Goal: Task Accomplishment & Management: Use online tool/utility

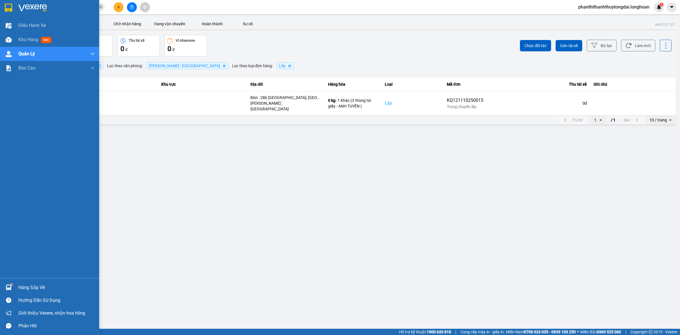
click at [4, 6] on div at bounding box center [9, 8] width 10 height 10
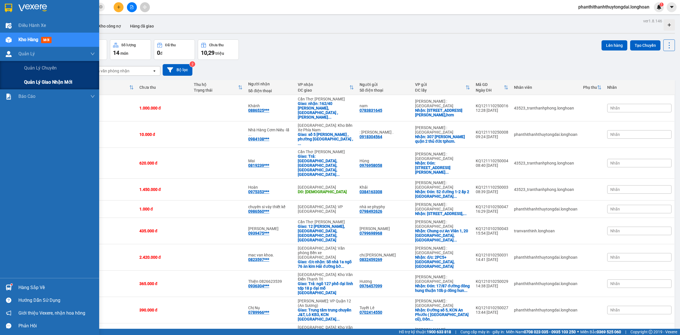
drag, startPoint x: 30, startPoint y: 88, endPoint x: 83, endPoint y: 88, distance: 52.4
click at [31, 87] on div "Quản lý giao nhận mới" at bounding box center [59, 82] width 71 height 14
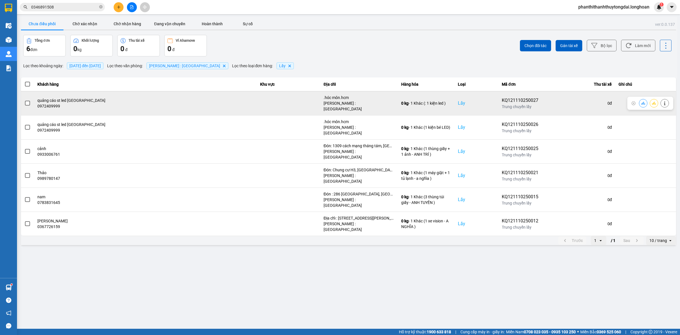
click at [26, 101] on span at bounding box center [27, 103] width 5 height 5
click at [24, 100] on input "checkbox" at bounding box center [24, 100] width 0 height 0
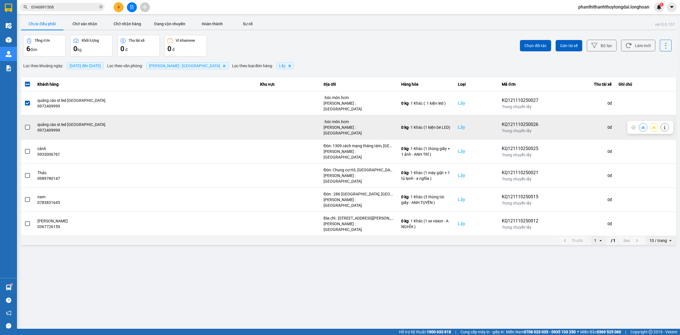
click at [30, 124] on label at bounding box center [27, 127] width 6 height 6
click at [24, 124] on input "checkbox" at bounding box center [24, 124] width 0 height 0
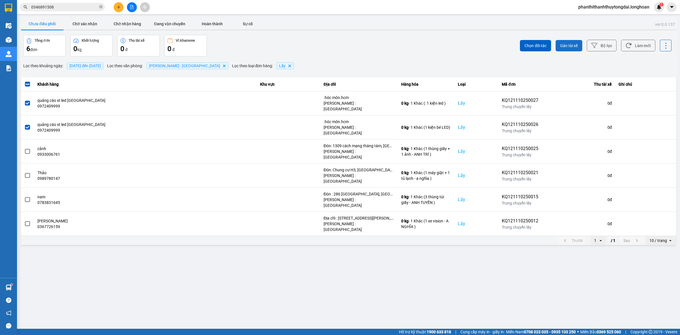
click at [557, 45] on button "Gán tài xế" at bounding box center [568, 45] width 27 height 11
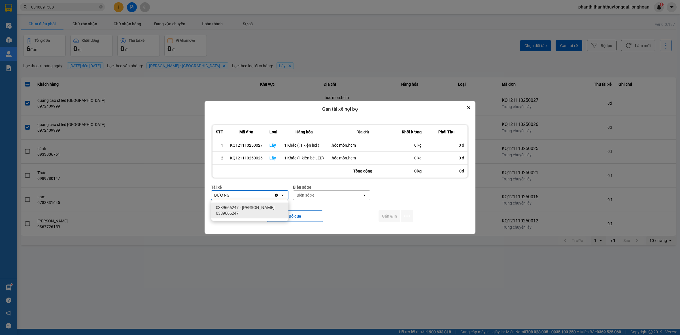
type input "DƯƠNG"
click at [277, 207] on span "0389666247 - TRƯƠNG DUY DƯƠNG 0389666247" at bounding box center [251, 210] width 70 height 11
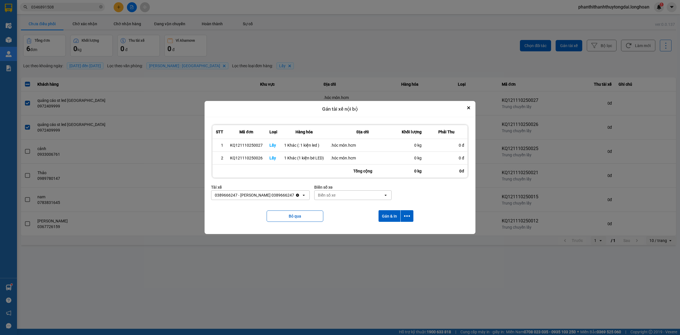
click at [347, 194] on div "Biển số xe" at bounding box center [348, 194] width 69 height 9
type input "05"
click at [337, 239] on span "50H-281.05" at bounding box center [337, 238] width 21 height 6
click at [398, 216] on button "Gán & In" at bounding box center [389, 216] width 22 height 12
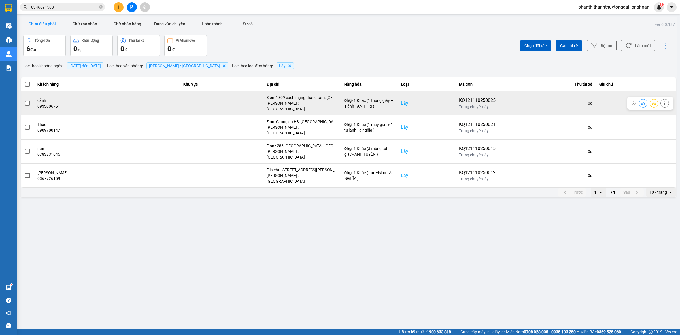
click at [27, 101] on span at bounding box center [27, 103] width 5 height 5
click at [24, 100] on input "checkbox" at bounding box center [24, 100] width 0 height 0
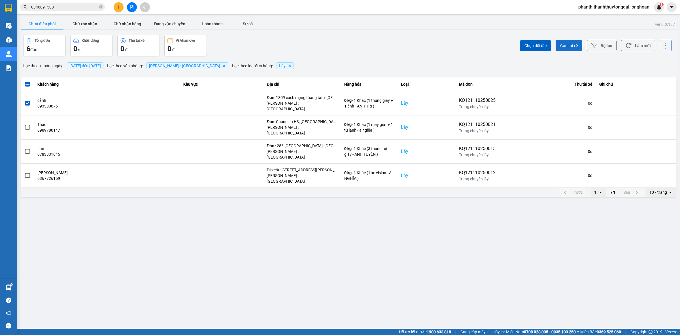
click at [567, 43] on span "Gán tài xế" at bounding box center [569, 46] width 18 height 6
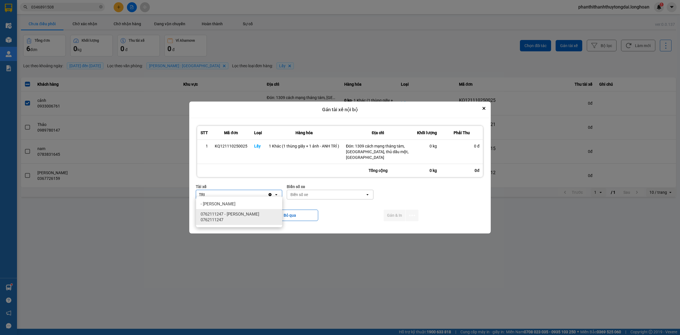
type input "TRI"
click at [242, 214] on span "0762111247 - ĐINH HÒA TRÍ 0762111247" at bounding box center [240, 216] width 79 height 11
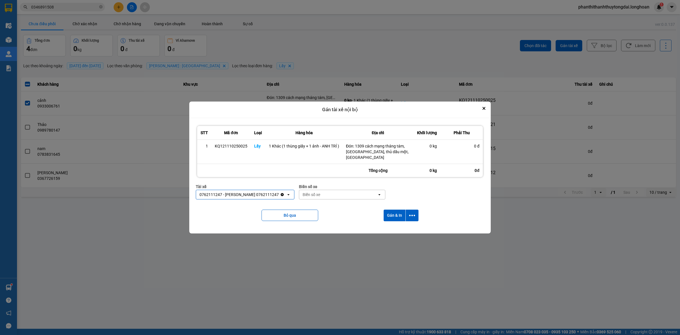
click at [347, 193] on div "Biển số xe" at bounding box center [338, 194] width 78 height 9
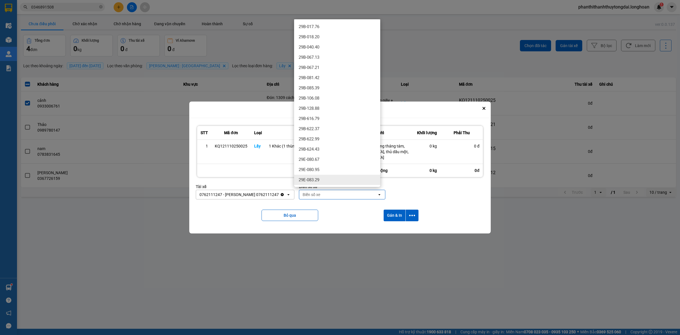
click at [329, 178] on div "29E-083.29" at bounding box center [337, 179] width 86 height 10
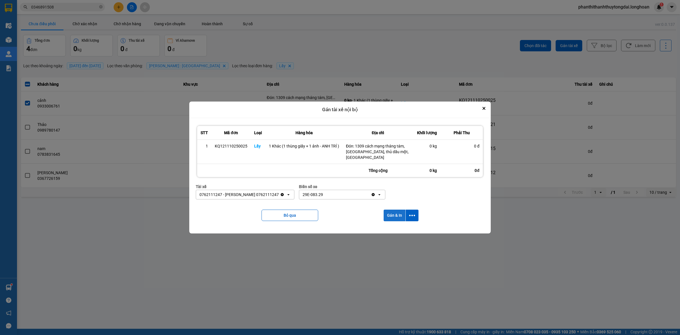
click at [390, 210] on button "Gán & In" at bounding box center [395, 215] width 22 height 12
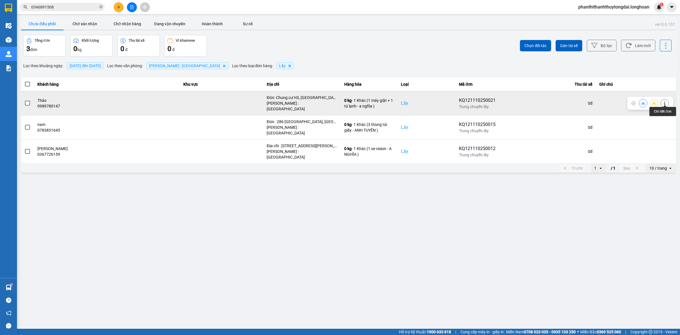
click at [668, 101] on button at bounding box center [665, 103] width 8 height 10
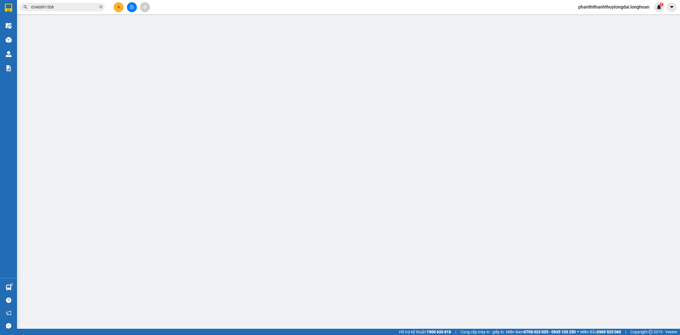
type input "0989780147"
type input "Thảo"
checkbox input "true"
type input "Đón: Chung cư H3, 384 Hoàng Diệu Quận 4"
type input "0988742732"
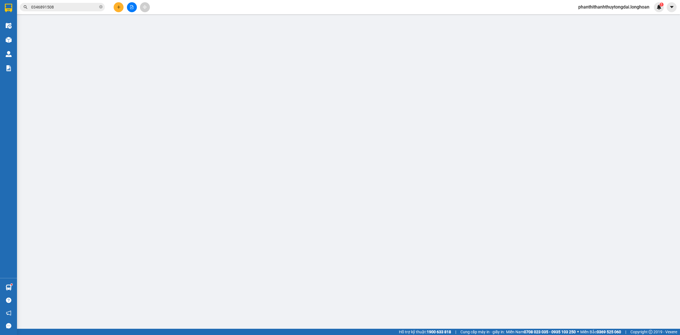
type input "Vinh"
checkbox input "true"
type input "Trả: 35 Lão La, La Tiến, La Xuyên, xã Vũ Dương, Ninh Bình (địa chỉ cũ tại 35 Lã…"
type input "0"
type input "1.570.000"
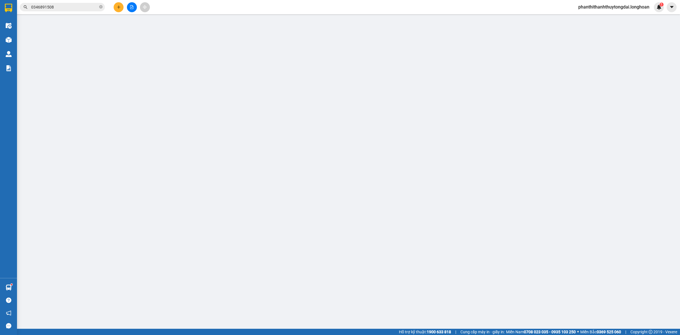
type input "1.570.000"
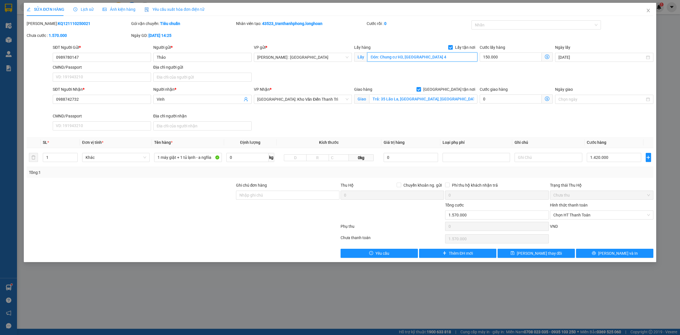
click at [446, 54] on input "Đón: Chung cư H3, 384 Hoàng Diệu Quận 4" at bounding box center [422, 56] width 110 height 9
drag, startPoint x: 202, startPoint y: 157, endPoint x: 234, endPoint y: 156, distance: 32.3
click at [234, 156] on tr "1 Khác 1 máy giặt + 1 tủ lạnh - a nghĩa 0 kg 0kg 0 1.420.000" at bounding box center [340, 157] width 627 height 19
type input "1 máy giặt + 1 tủ lạnh - a NAM"
click at [553, 250] on button "Lưu thay đổi" at bounding box center [535, 252] width 77 height 9
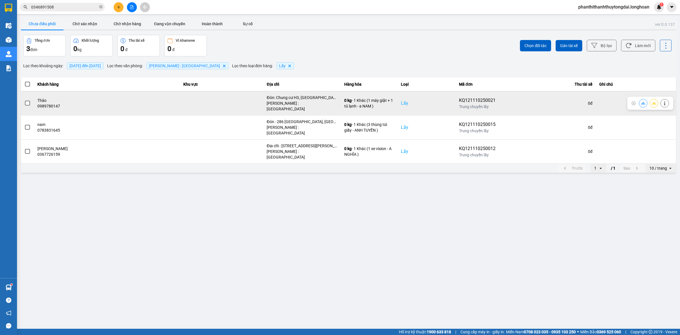
click at [29, 101] on span at bounding box center [27, 103] width 5 height 5
click at [24, 100] on input "checkbox" at bounding box center [24, 100] width 0 height 0
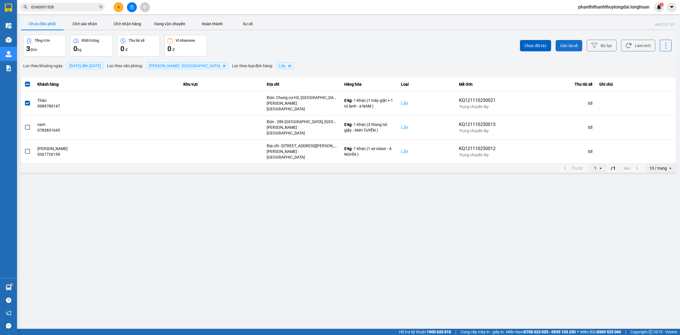
click at [568, 46] on span "Gán tài xế" at bounding box center [569, 46] width 18 height 6
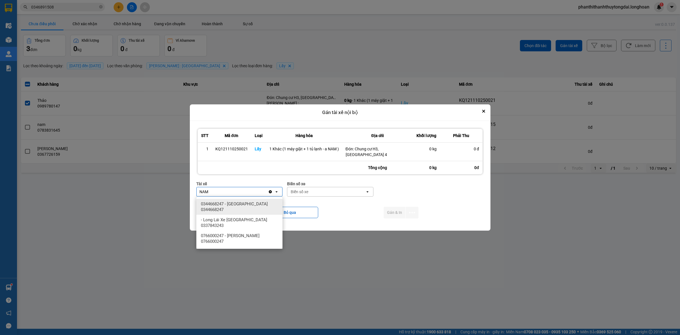
type input "NAM"
click at [234, 204] on span "0344668247 - Lê Đình Nam 0344668247" at bounding box center [240, 206] width 79 height 11
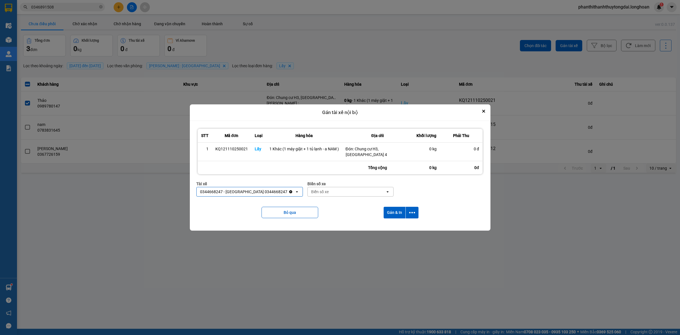
click at [312, 192] on div "Biển số xe" at bounding box center [320, 192] width 18 height 6
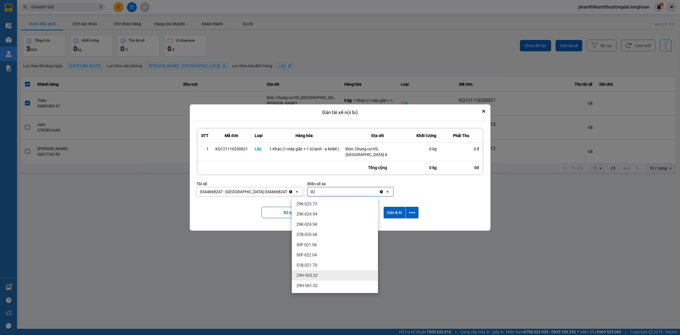
type input "02"
click at [312, 273] on span "29H-955.02" at bounding box center [306, 275] width 21 height 6
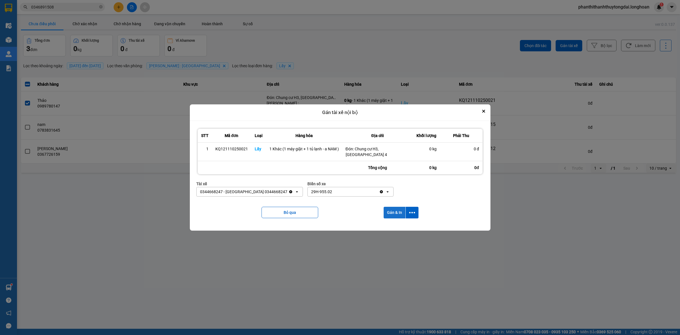
click at [392, 217] on button "Gán & In" at bounding box center [395, 212] width 22 height 12
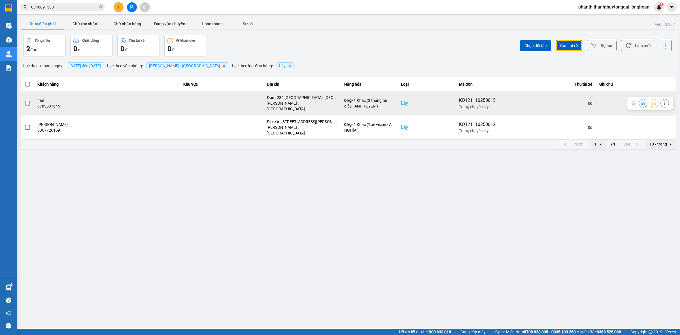
click at [26, 102] on span at bounding box center [27, 103] width 5 height 5
click at [24, 100] on input "checkbox" at bounding box center [24, 100] width 0 height 0
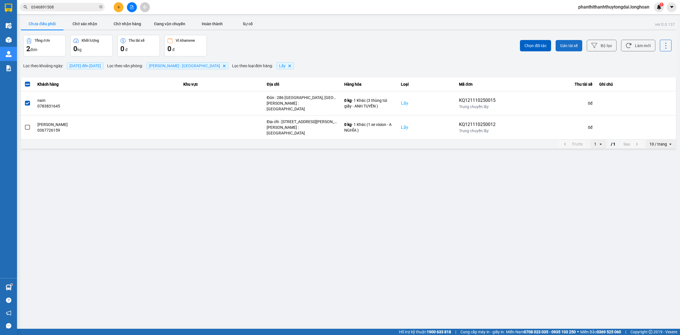
click at [570, 47] on span "Gán tài xế" at bounding box center [569, 46] width 18 height 6
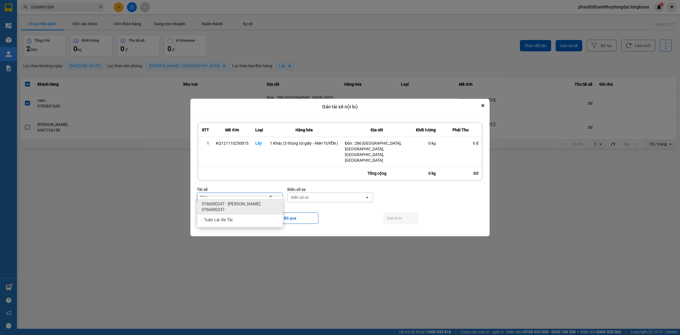
type input "TUY"
click at [227, 200] on div "0766000247 - NGUYỄN MINH TUYẾN 0766000247" at bounding box center [240, 207] width 86 height 16
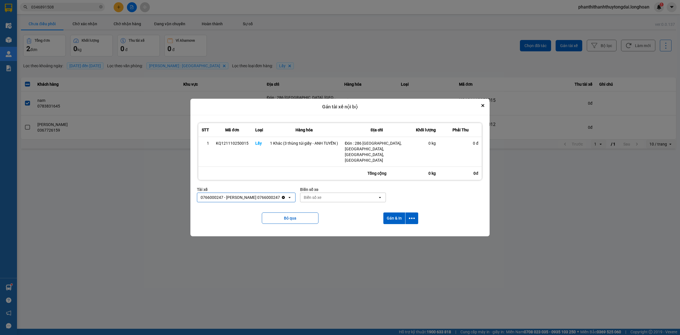
drag, startPoint x: 346, startPoint y: 189, endPoint x: 349, endPoint y: 191, distance: 3.5
click at [347, 193] on div "Biển số xe" at bounding box center [338, 197] width 77 height 9
type input "73"
click at [360, 201] on div "29K-023.73" at bounding box center [353, 204] width 86 height 10
click at [404, 212] on button "Gán & In" at bounding box center [394, 218] width 22 height 12
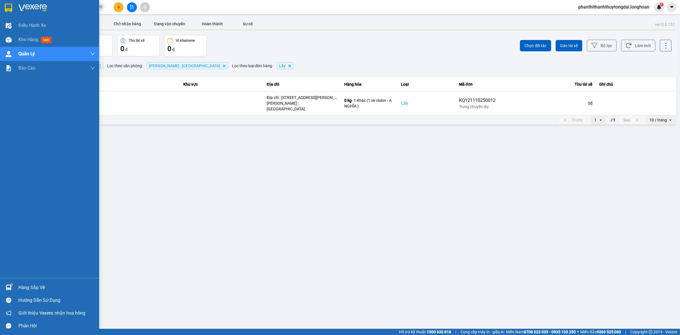
click at [7, 5] on img at bounding box center [8, 8] width 7 height 8
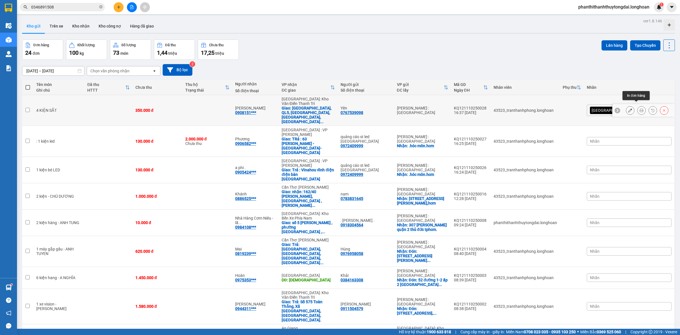
click at [637, 109] on button at bounding box center [641, 110] width 8 height 10
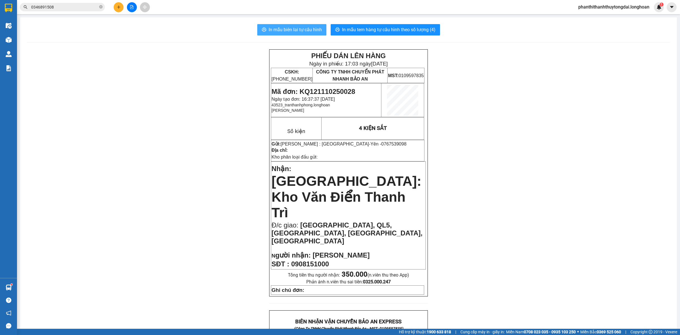
click at [305, 33] on span "In mẫu biên lai tự cấu hình" at bounding box center [295, 29] width 53 height 7
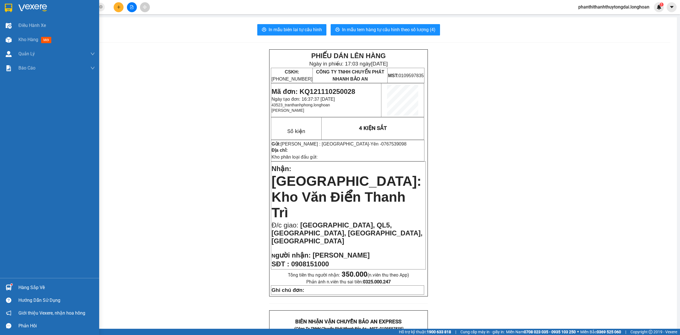
click at [12, 5] on img at bounding box center [8, 8] width 7 height 8
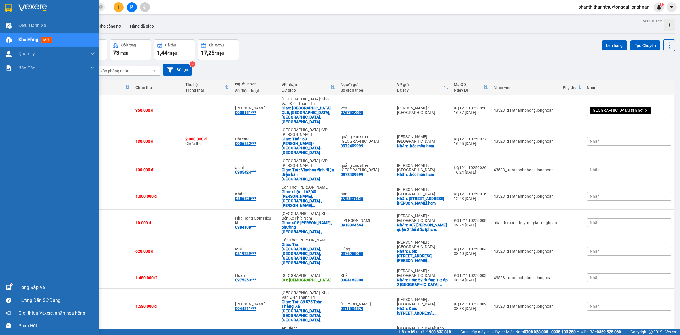
click at [2, 1] on div at bounding box center [49, 9] width 99 height 18
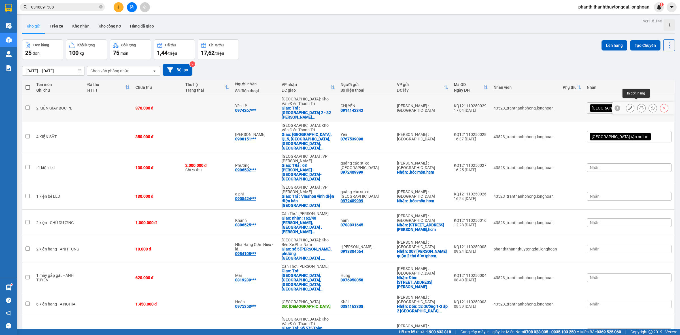
click at [638, 105] on button at bounding box center [641, 108] width 8 height 10
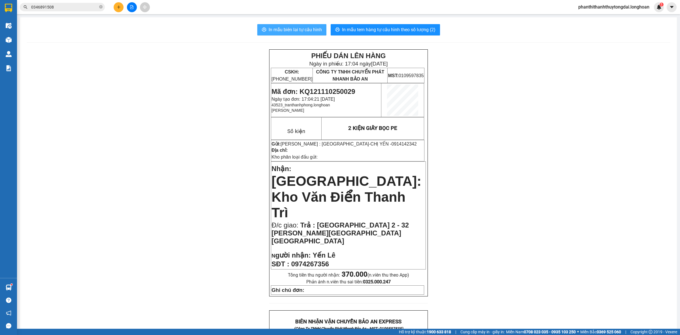
click at [306, 28] on span "In mẫu biên lai tự cấu hình" at bounding box center [295, 29] width 53 height 7
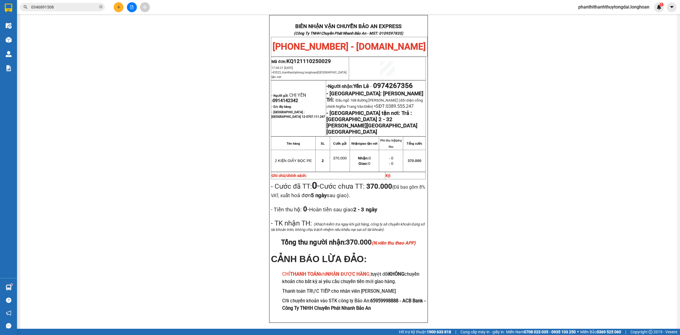
click at [286, 98] on span "0914142342" at bounding box center [284, 100] width 25 height 5
copy span "0914142342"
click at [286, 98] on span "0914142342" at bounding box center [284, 100] width 25 height 5
click at [608, 142] on div "PHIẾU DÁN LÊN HÀNG Ngày in phiếu: 17:04 ngày 11-10-2025 CSKH: 1900.06.88.33 CÔN…" at bounding box center [348, 45] width 643 height 582
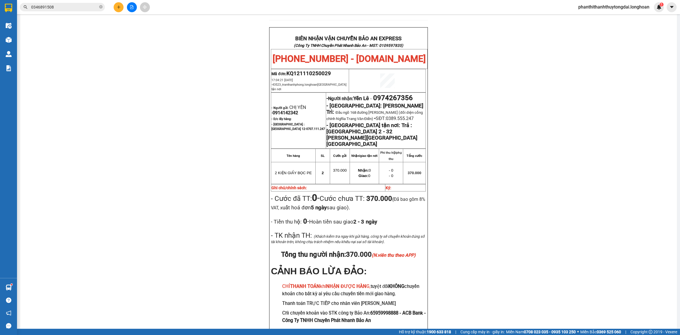
scroll to position [282, 0]
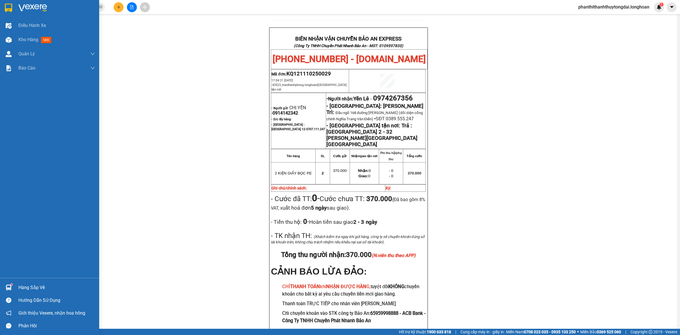
click at [10, 12] on div at bounding box center [9, 8] width 10 height 10
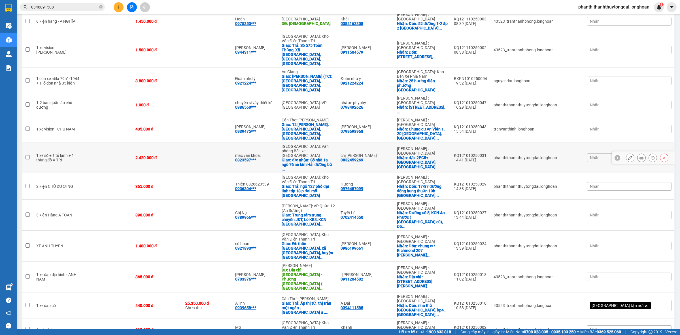
scroll to position [46, 0]
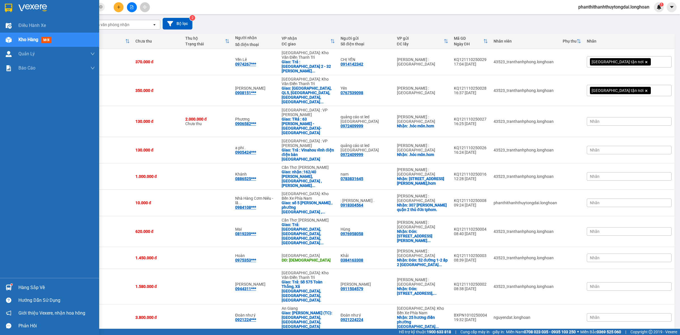
click at [1, 12] on div at bounding box center [49, 9] width 99 height 18
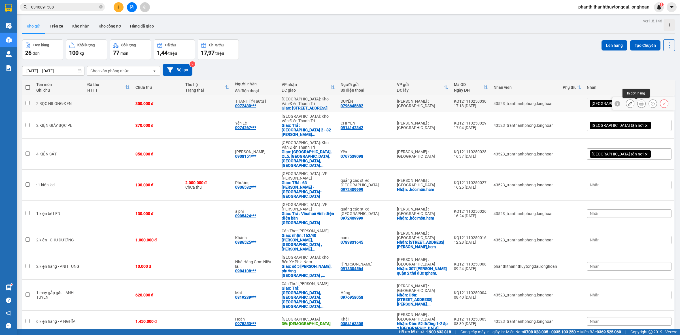
click at [637, 105] on button at bounding box center [641, 104] width 8 height 10
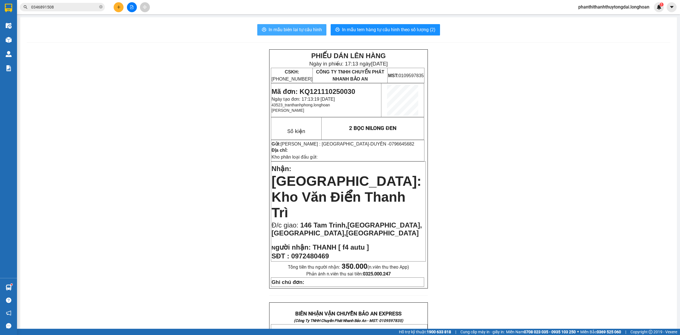
click at [297, 31] on span "In mẫu biên lai tự cấu hình" at bounding box center [295, 29] width 53 height 7
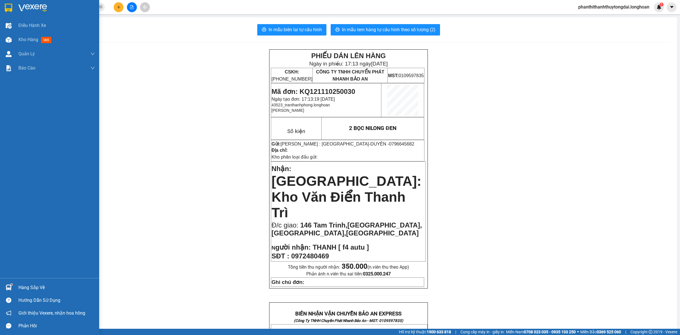
click at [12, 5] on img at bounding box center [8, 8] width 7 height 8
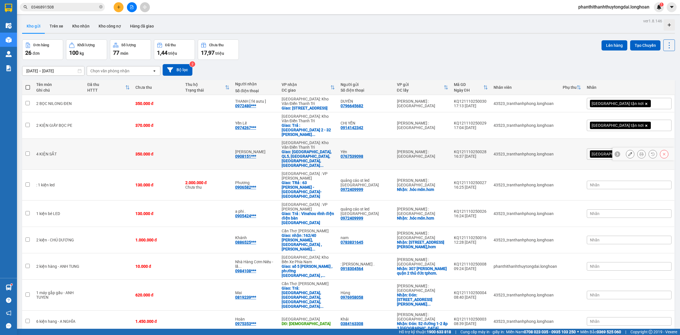
click at [383, 146] on td "Yên 0767539098" at bounding box center [366, 154] width 56 height 31
checkbox input "true"
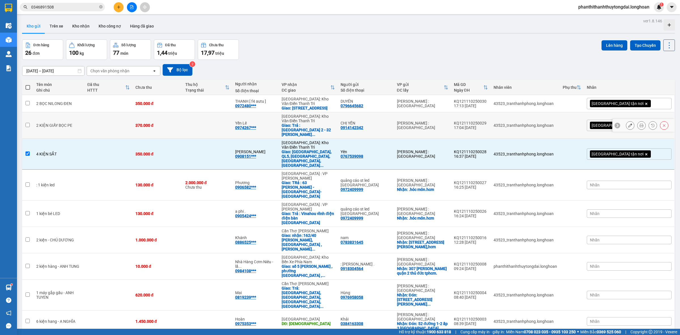
click at [389, 128] on td "CHỊ YẾN 0914142342" at bounding box center [366, 125] width 56 height 26
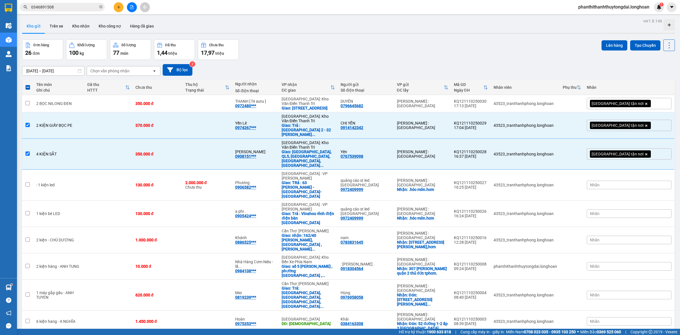
click at [430, 93] on th "VP gửi ĐC lấy" at bounding box center [422, 87] width 57 height 15
checkbox input "false"
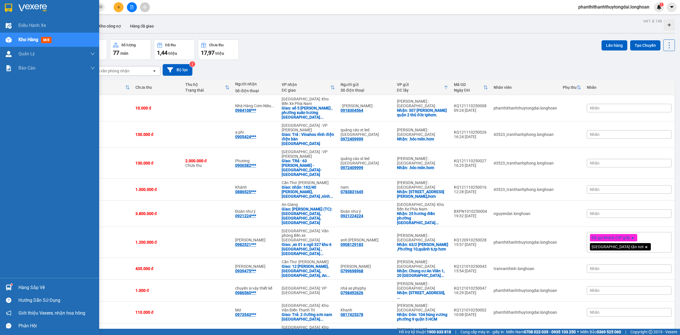
click at [4, 7] on div at bounding box center [9, 8] width 10 height 10
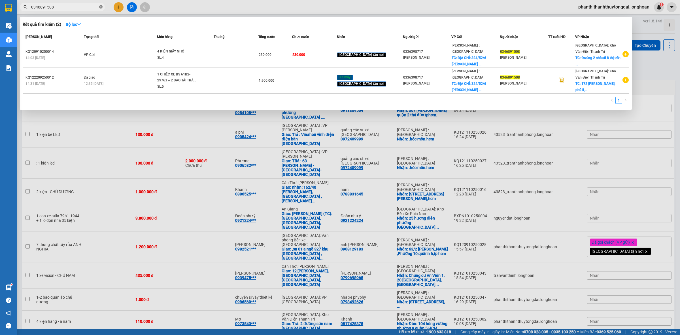
click at [101, 8] on icon "close-circle" at bounding box center [100, 6] width 3 height 3
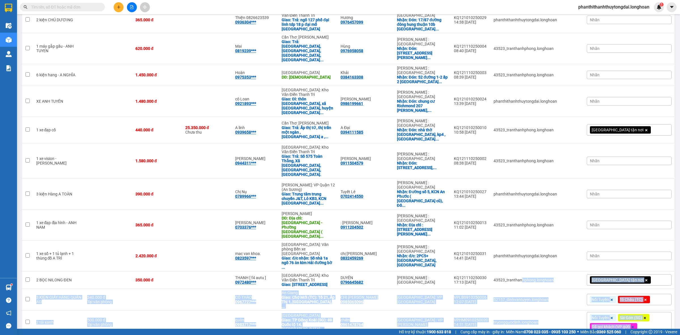
scroll to position [384, 0]
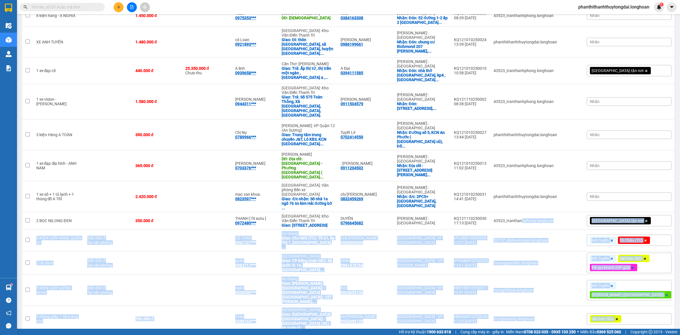
drag, startPoint x: 550, startPoint y: 178, endPoint x: 535, endPoint y: 326, distance: 148.9
click at [535, 326] on main "ver 1.8.146 Kho gửi Trên xe Kho nhận Kho công nợ Hàng đã giao Đơn hàng 26 đơn K…" at bounding box center [340, 164] width 680 height 328
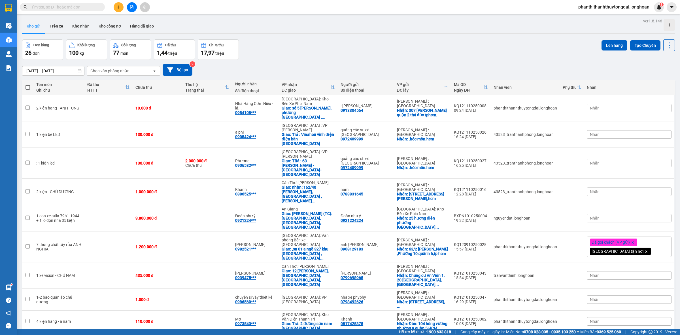
click at [125, 86] on div "Đã thu" at bounding box center [106, 84] width 38 height 5
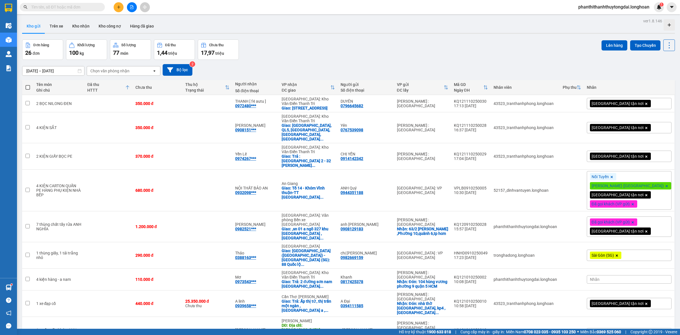
click at [125, 87] on div "Đã thu" at bounding box center [106, 84] width 38 height 5
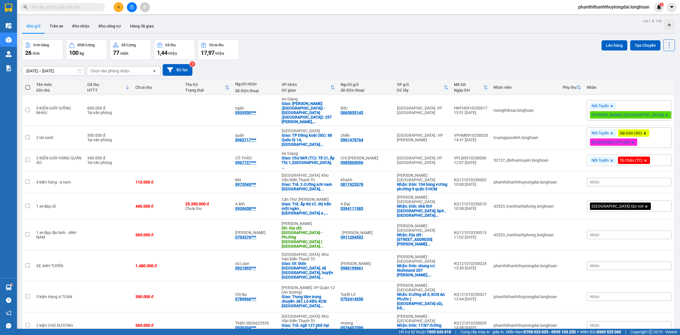
click at [130, 86] on icon at bounding box center [127, 87] width 5 height 5
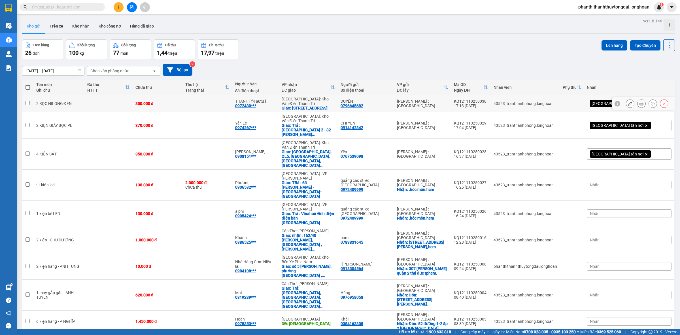
click at [432, 101] on div "[PERSON_NAME] : [GEOGRAPHIC_DATA]" at bounding box center [422, 103] width 51 height 9
checkbox input "true"
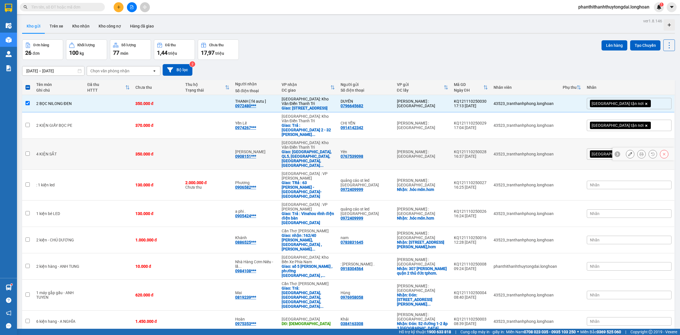
click at [391, 149] on div "Yên 0767539098" at bounding box center [365, 153] width 51 height 9
checkbox input "true"
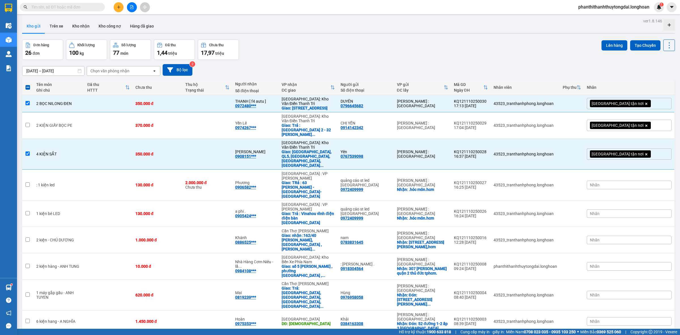
click at [605, 52] on div "Lên hàng Tạo Chuyến" at bounding box center [637, 49] width 73 height 20
click at [605, 48] on button "Lên hàng" at bounding box center [614, 45] width 26 height 10
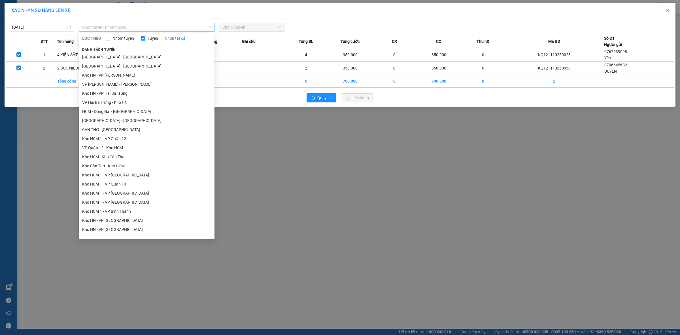
click at [94, 24] on span "Chọn tuyến - nhóm tuyến" at bounding box center [146, 27] width 129 height 8
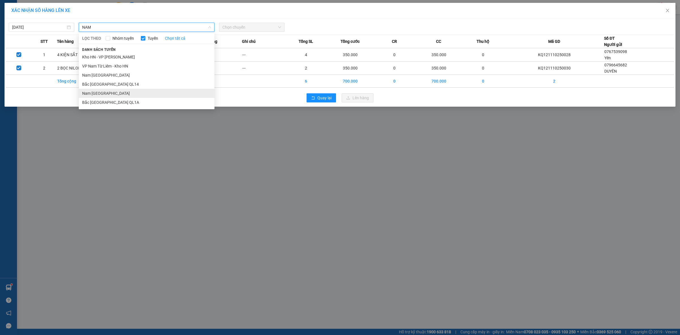
type input "NAM"
click at [99, 96] on li "Nam Trung Bắc QL1A" at bounding box center [147, 93] width 136 height 9
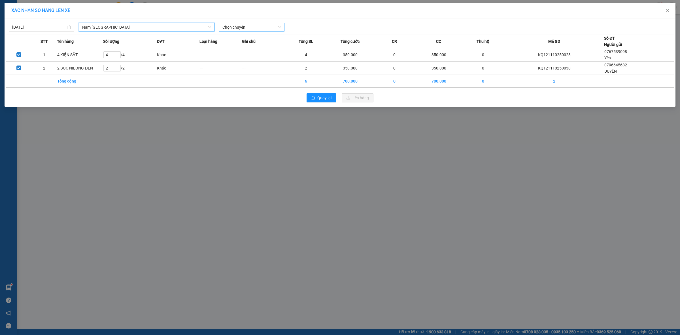
click at [239, 29] on span "Chọn chuyến" at bounding box center [251, 27] width 59 height 8
click at [237, 54] on div "20:00 (TC) - 29K-107.57" at bounding box center [244, 57] width 44 height 6
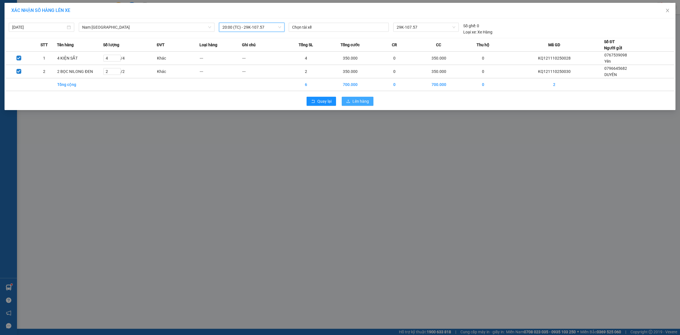
click at [360, 101] on span "Lên hàng" at bounding box center [360, 101] width 16 height 6
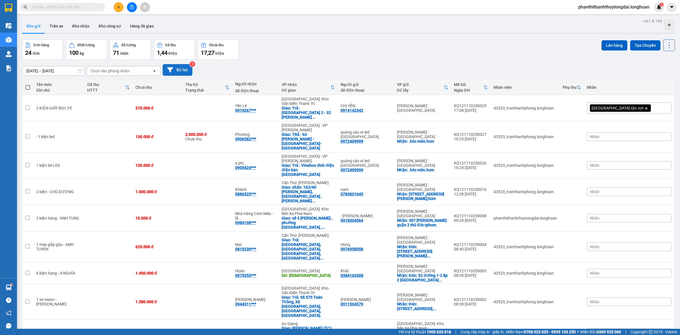
click at [170, 69] on icon at bounding box center [170, 69] width 6 height 5
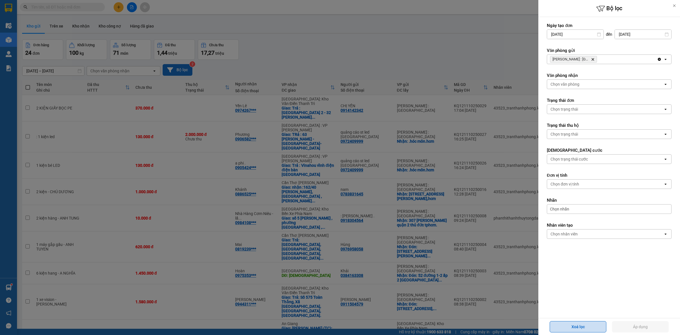
click at [569, 326] on button "Xoá lọc" at bounding box center [578, 326] width 57 height 11
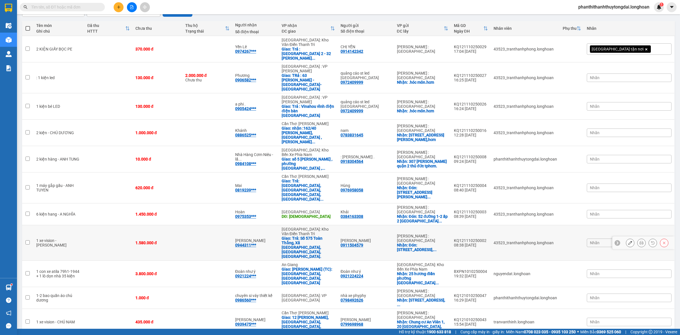
scroll to position [118, 0]
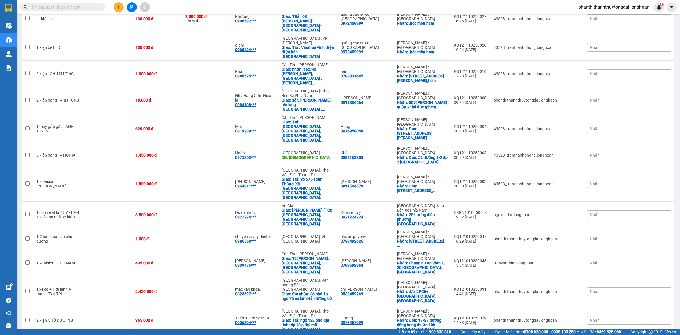
click at [89, 8] on input "text" at bounding box center [64, 7] width 67 height 6
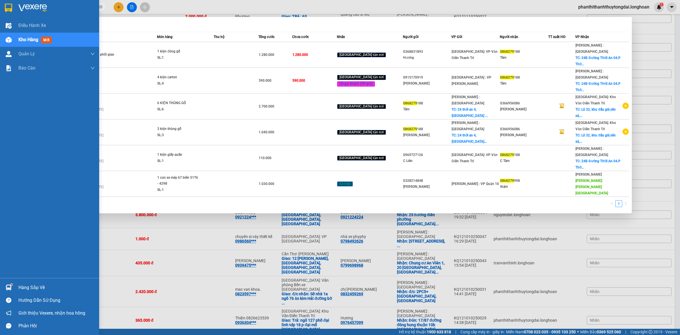
type input "0868279"
click at [5, 3] on div at bounding box center [9, 8] width 10 height 10
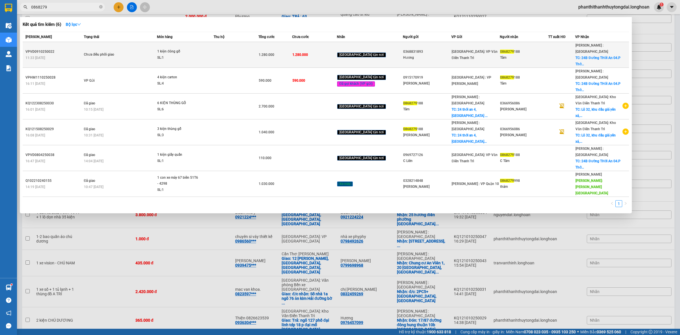
click at [585, 47] on span "[PERSON_NAME] : [GEOGRAPHIC_DATA]" at bounding box center [591, 48] width 33 height 10
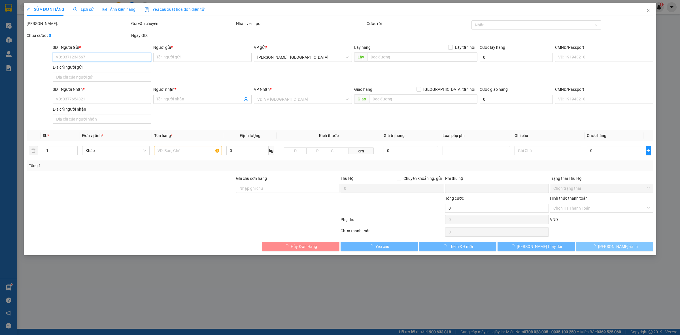
type input "0368831893"
type input "Hương"
type input "0868279188"
type input "Tâm"
checkbox input "true"
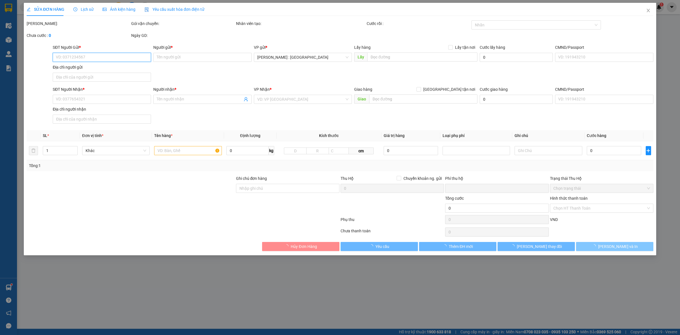
type input "24B Đường THới An 04.P Thới An,Q 12,HCm"
type input "0"
type input "1.280.000"
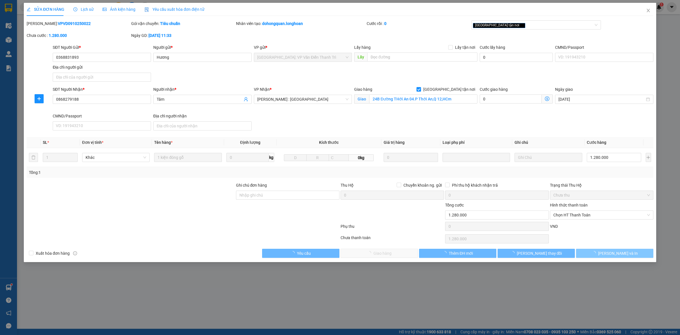
click at [614, 256] on span "Lưu và In" at bounding box center [618, 253] width 40 height 6
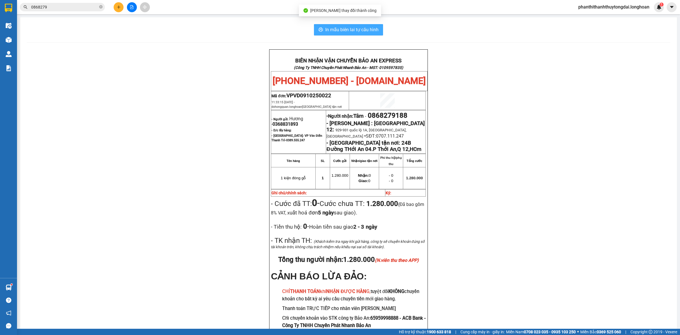
click at [356, 30] on span "In mẫu biên lai tự cấu hình" at bounding box center [351, 29] width 53 height 7
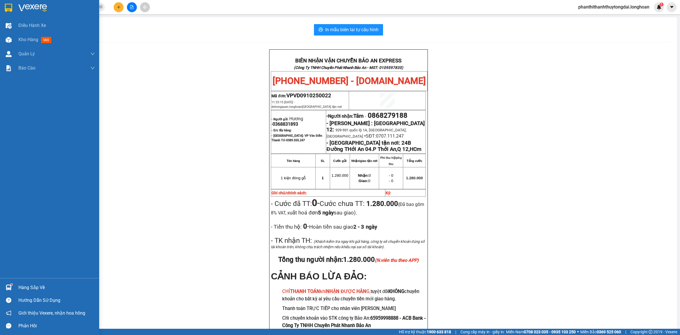
click at [0, 1] on div at bounding box center [49, 9] width 99 height 18
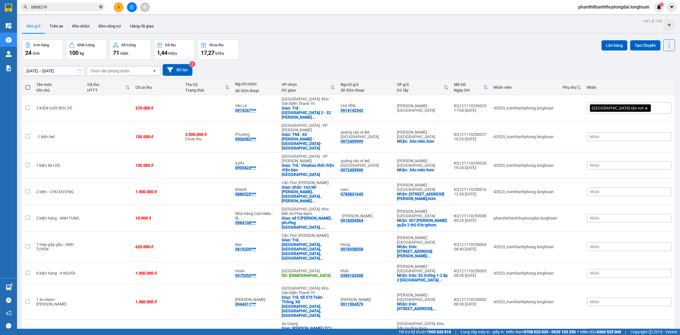
click at [101, 6] on icon "close-circle" at bounding box center [100, 6] width 3 height 3
paste input "0939475477"
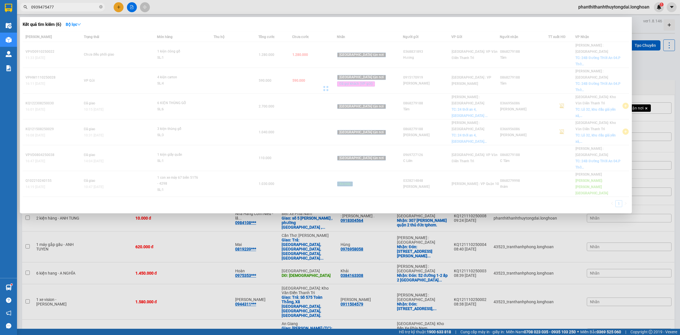
type input "0939475477"
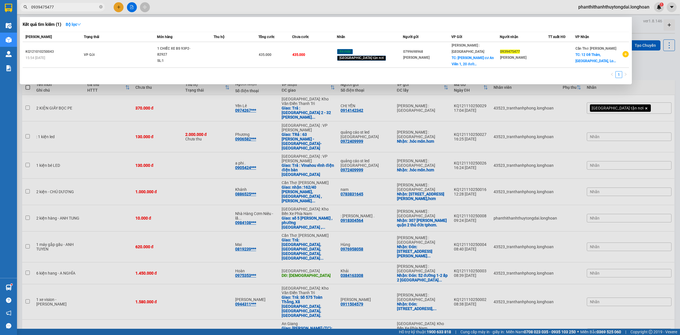
click at [82, 49] on div "KQ121010250043" at bounding box center [53, 52] width 57 height 6
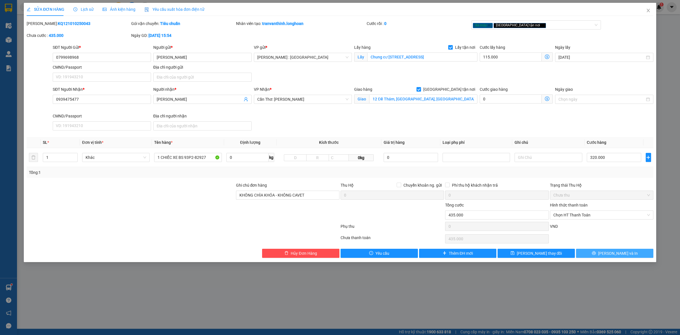
click at [595, 254] on button "Lưu và In" at bounding box center [614, 252] width 77 height 9
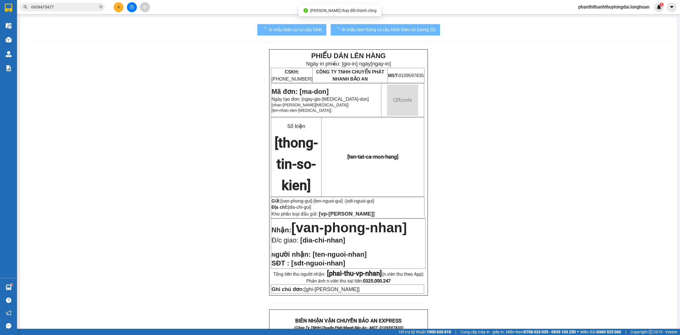
scroll to position [293, 0]
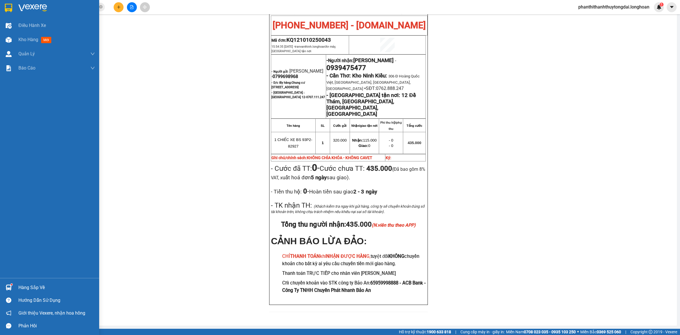
click at [11, 16] on div at bounding box center [49, 9] width 99 height 18
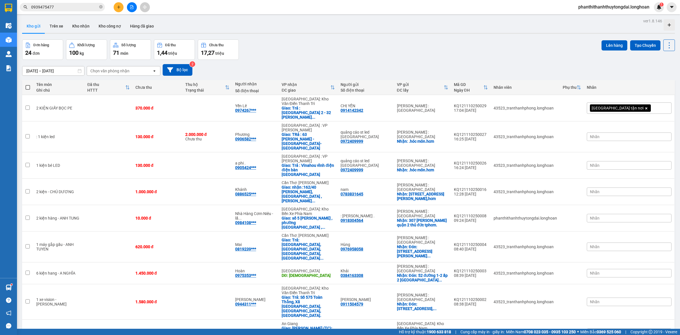
click at [118, 7] on icon "plus" at bounding box center [118, 7] width 3 height 0
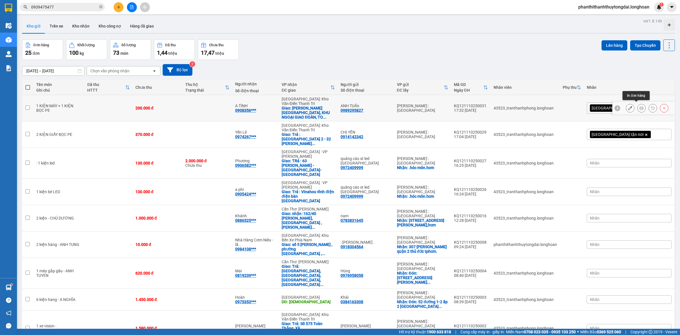
click at [639, 105] on button at bounding box center [641, 108] width 8 height 10
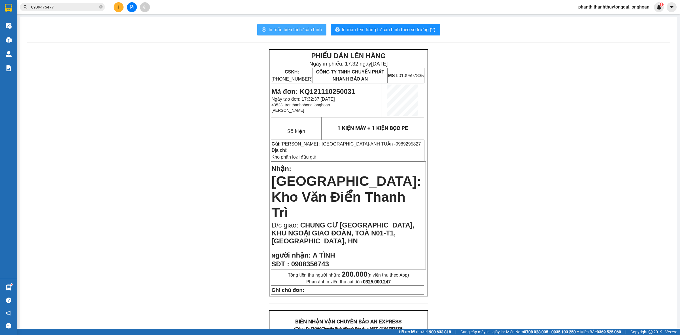
click at [282, 31] on span "In mẫu biên lai tự cấu hình" at bounding box center [295, 29] width 53 height 7
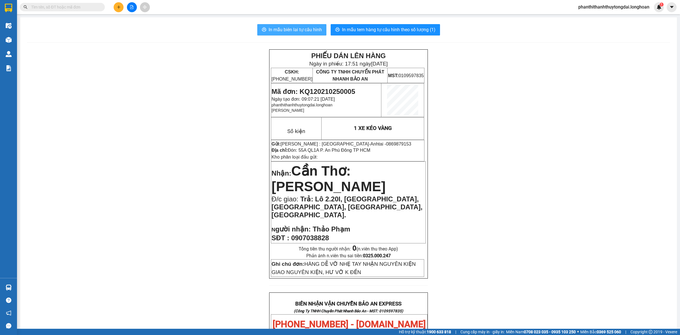
click at [305, 32] on span "In mẫu biên lai tự cấu hình" at bounding box center [295, 29] width 53 height 7
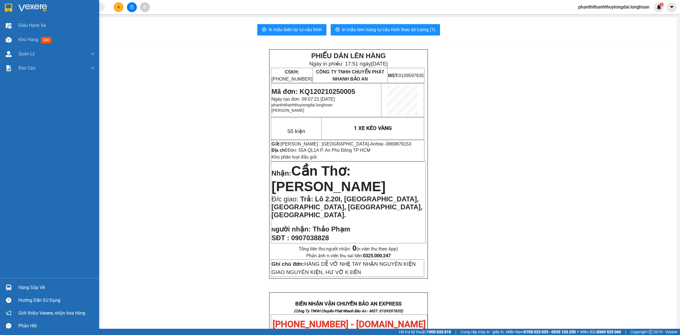
click at [6, 7] on img at bounding box center [8, 8] width 7 height 8
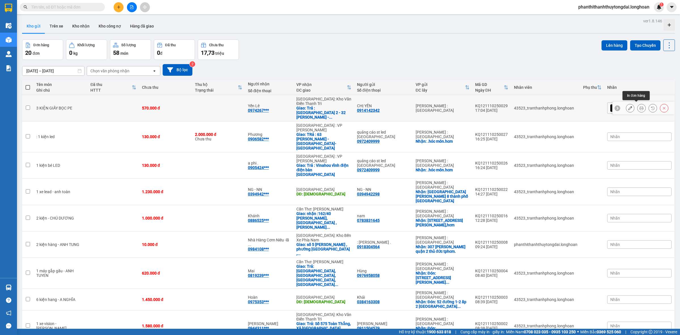
click at [435, 107] on icon at bounding box center [641, 108] width 4 height 4
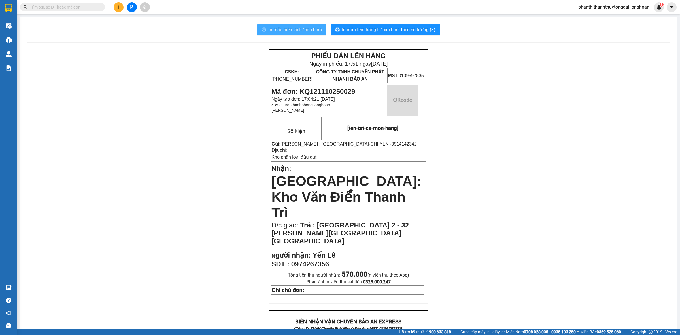
click at [271, 27] on span "In mẫu biên lai tự cấu hình" at bounding box center [295, 29] width 53 height 7
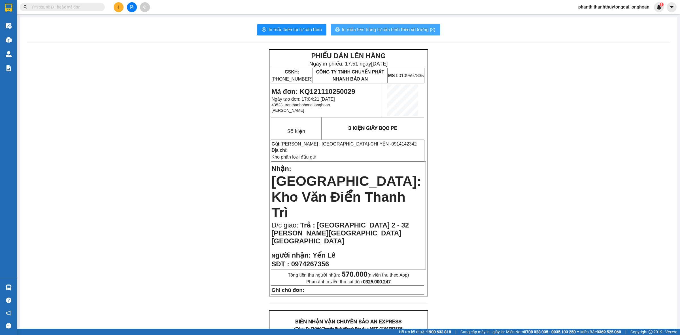
click at [401, 26] on span "In mẫu tem hàng tự cấu hình theo số lượng (3)" at bounding box center [388, 29] width 93 height 7
click at [87, 7] on input "text" at bounding box center [64, 7] width 67 height 6
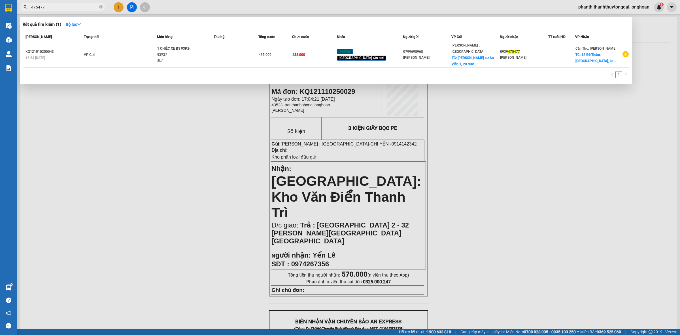
type input "475477"
click at [105, 8] on div "475477" at bounding box center [55, 7] width 110 height 8
click at [100, 7] on icon "close-circle" at bounding box center [100, 6] width 3 height 3
